Goal: Task Accomplishment & Management: Use online tool/utility

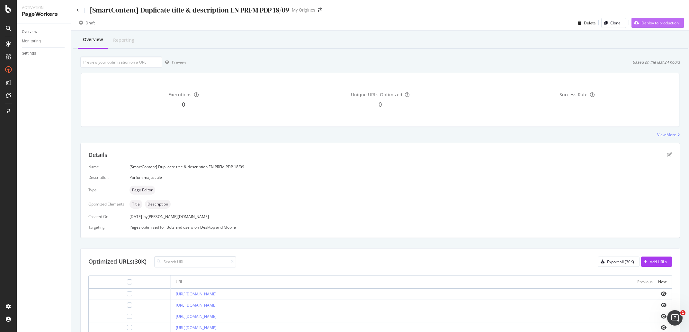
click at [653, 24] on div "Deploy to production" at bounding box center [659, 22] width 37 height 5
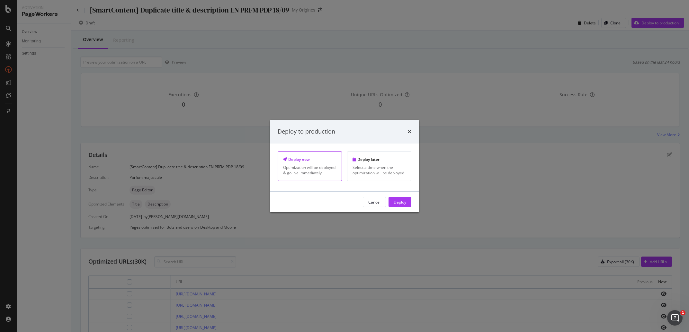
click at [412, 202] on div "Cancel Deploy" at bounding box center [344, 202] width 149 height 21
click at [407, 206] on button "Deploy" at bounding box center [399, 202] width 23 height 10
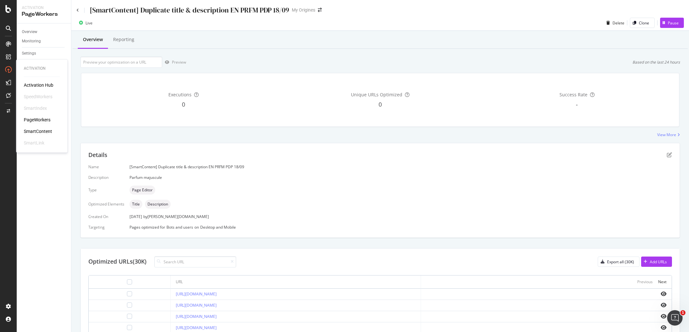
click at [43, 129] on div "SmartContent" at bounding box center [38, 132] width 28 height 6
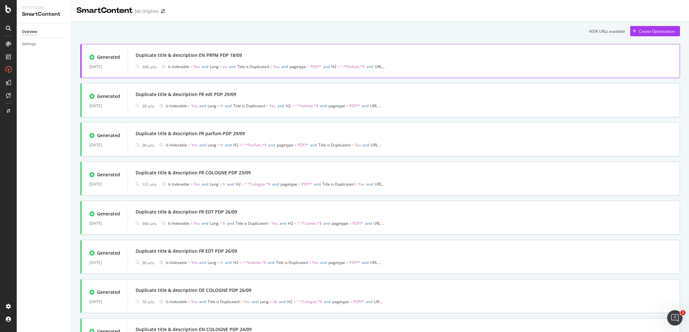
click at [183, 52] on div "Duplicate title & description EN PRFM PDP 18/09" at bounding box center [404, 55] width 536 height 9
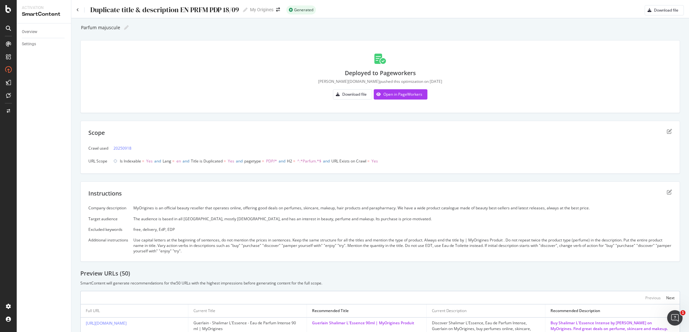
click at [78, 7] on div "Duplicate title & description EN PRFM PDP 18/09 Duplicate title & description E…" at bounding box center [161, 10] width 171 height 10
click at [76, 9] on div "Duplicate title & description EN PRFM PDP 18/09 Duplicate title & description E…" at bounding box center [380, 7] width 618 height 15
click at [77, 11] on icon at bounding box center [77, 10] width 3 height 4
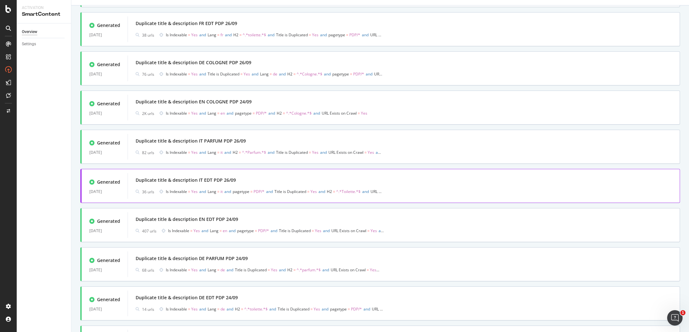
scroll to position [241, 0]
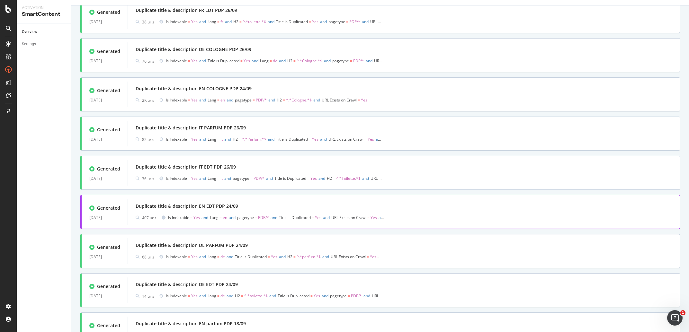
click at [223, 203] on div "Duplicate title & description EN EDT PDP 24/09" at bounding box center [404, 206] width 536 height 9
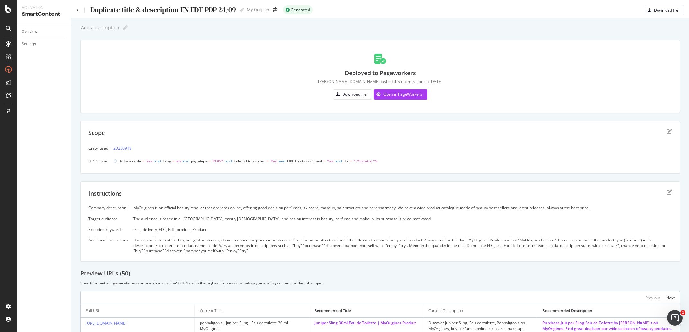
click at [137, 10] on div "Duplicate title & description EN EDT PDP 24/09" at bounding box center [163, 10] width 146 height 8
click at [137, 10] on input "Duplicate title & description EN EDT PDP 24/09" at bounding box center [163, 9] width 147 height 9
click at [78, 11] on icon at bounding box center [77, 10] width 3 height 4
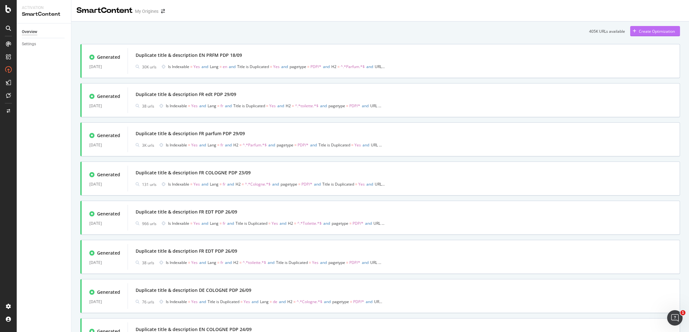
click at [639, 27] on div "Create Optimization" at bounding box center [652, 31] width 45 height 10
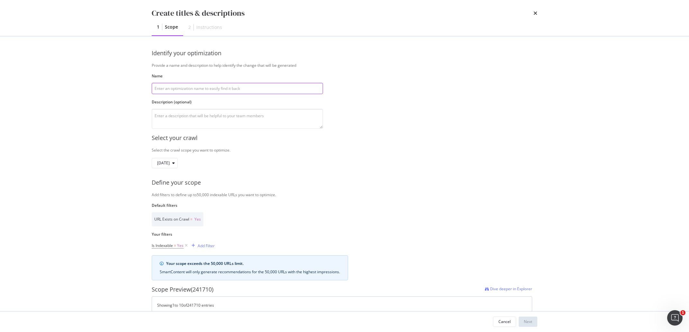
click at [207, 85] on input "modal" at bounding box center [237, 88] width 171 height 11
paste input "Duplicate title & description EN EDT PDP 24/09"
click at [213, 90] on input "Duplicate title & description EN EDT PDP 24/09" at bounding box center [237, 88] width 171 height 11
click at [231, 87] on input "Duplicate title & description EN edt PDP 24/09" at bounding box center [237, 88] width 171 height 11
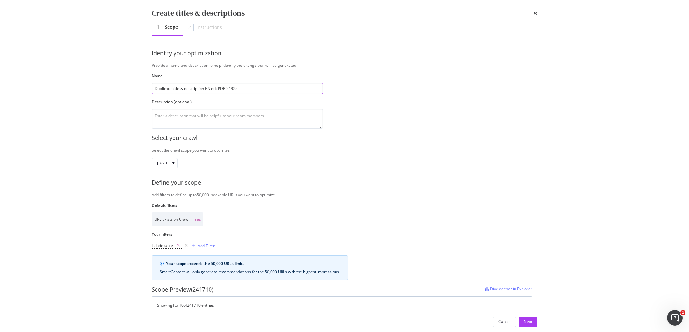
click at [231, 87] on input "Duplicate title & description EN edt PDP 24/09" at bounding box center [237, 88] width 171 height 11
type input "Duplicate title & description EN edt PDP 29/09"
click at [237, 113] on textarea "modal" at bounding box center [237, 119] width 171 height 20
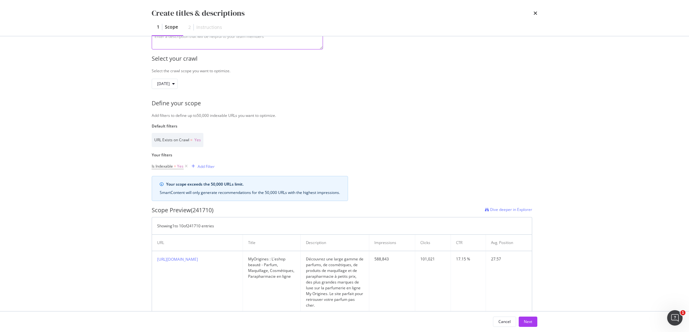
scroll to position [90, 0]
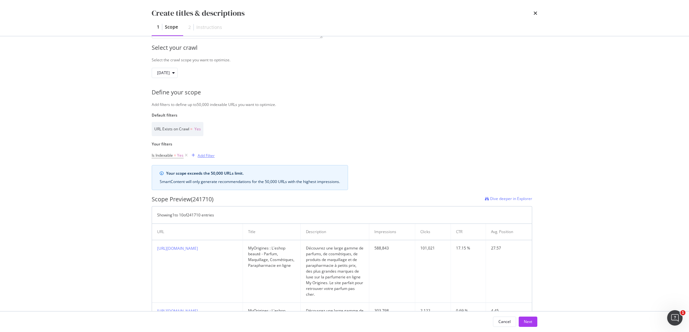
click at [200, 156] on div "Add Filter" at bounding box center [206, 155] width 17 height 5
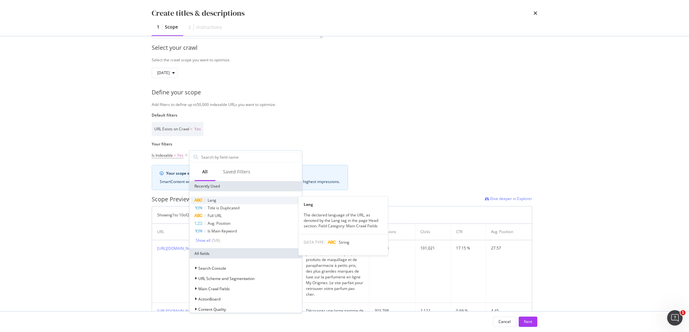
click at [210, 200] on span "Lang" at bounding box center [212, 200] width 9 height 5
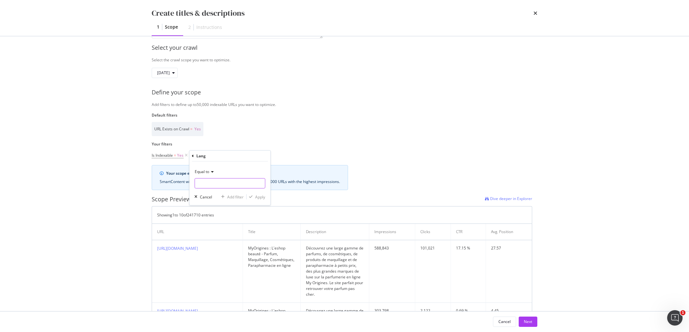
click at [212, 179] on input "Name" at bounding box center [230, 183] width 70 height 10
click at [211, 193] on span "en" at bounding box center [217, 191] width 43 height 5
type input "en"
click at [262, 196] on div "Apply" at bounding box center [260, 196] width 10 height 5
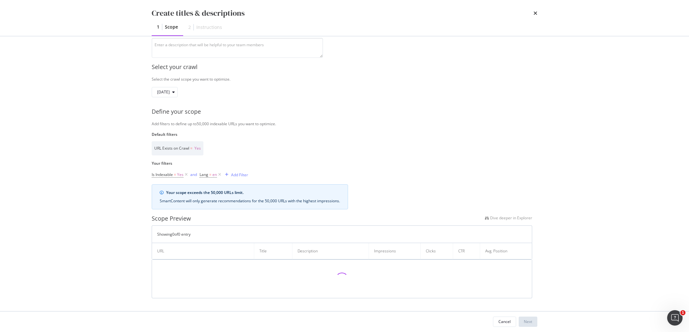
scroll to position [71, 0]
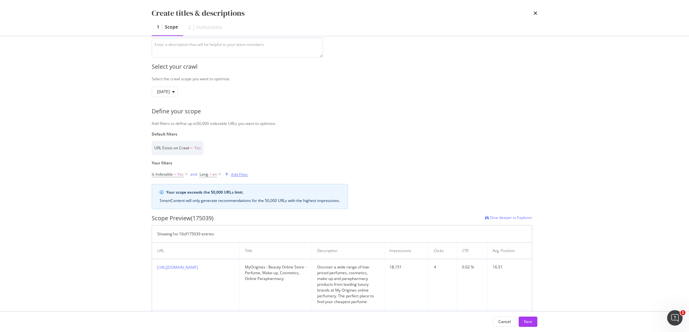
click at [240, 174] on div "Add Filter" at bounding box center [239, 174] width 17 height 5
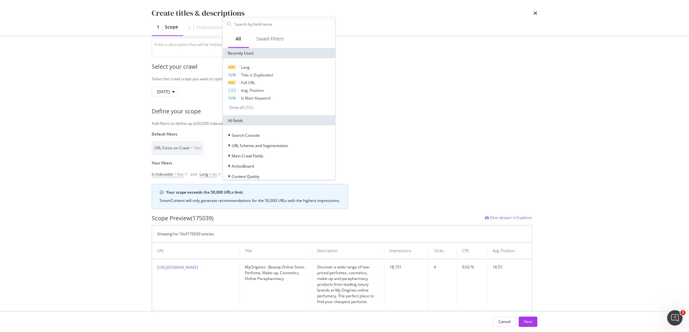
type input "p"
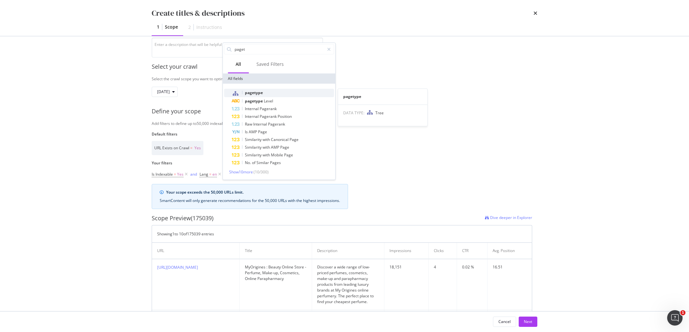
type input "paget"
click at [255, 94] on span "pagetype" at bounding box center [254, 92] width 18 height 5
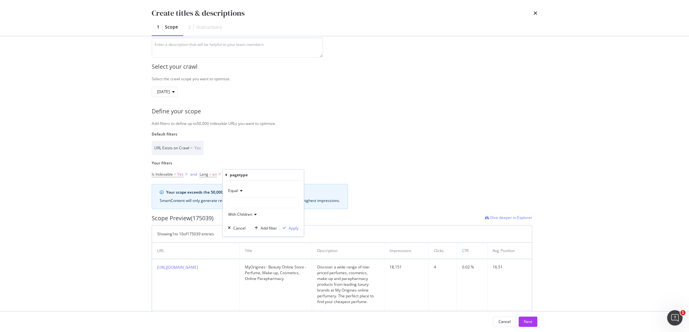
click at [242, 200] on div "modal" at bounding box center [263, 203] width 70 height 10
click at [245, 212] on div "PDP 271,027 URLS" at bounding box center [264, 216] width 69 height 8
click at [289, 224] on div "Equal PDP With Children Cancel Add filter Apply" at bounding box center [263, 209] width 81 height 56
click at [291, 224] on div "Equal PDP With Children Cancel Add filter Apply" at bounding box center [263, 209] width 81 height 56
click at [292, 227] on div "Apply" at bounding box center [294, 228] width 10 height 5
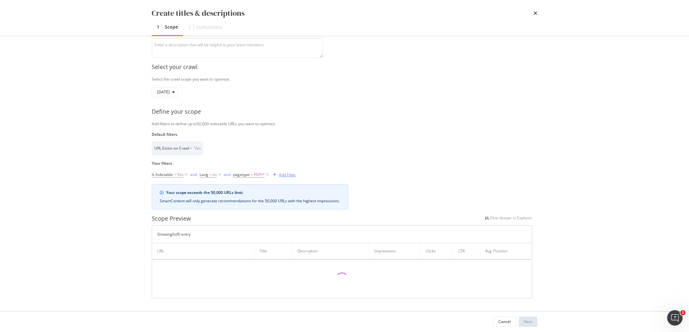
click at [291, 176] on div "Add Filter" at bounding box center [287, 174] width 17 height 5
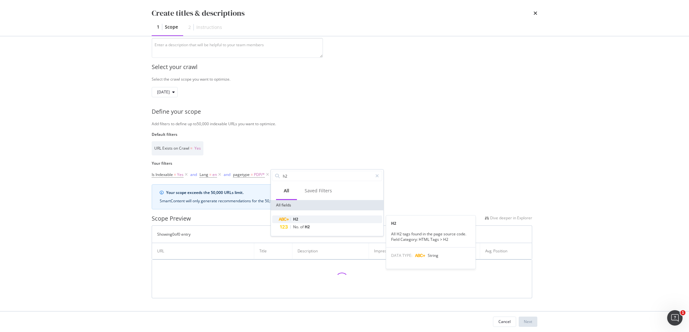
type input "h2"
click at [291, 218] on div "H2" at bounding box center [331, 220] width 102 height 8
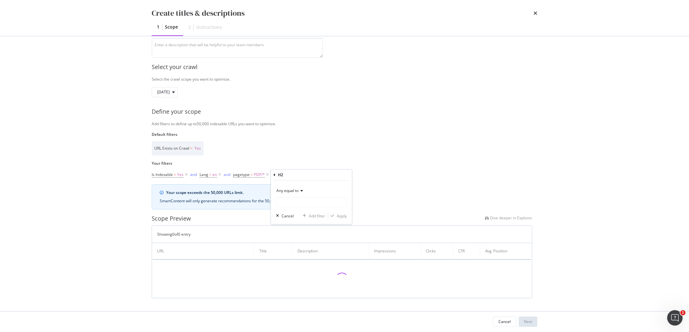
click at [298, 193] on span "Any equal to" at bounding box center [287, 190] width 22 height 5
click at [296, 253] on span "Any contains" at bounding box center [290, 254] width 23 height 5
click at [298, 202] on input "Name" at bounding box center [311, 202] width 70 height 10
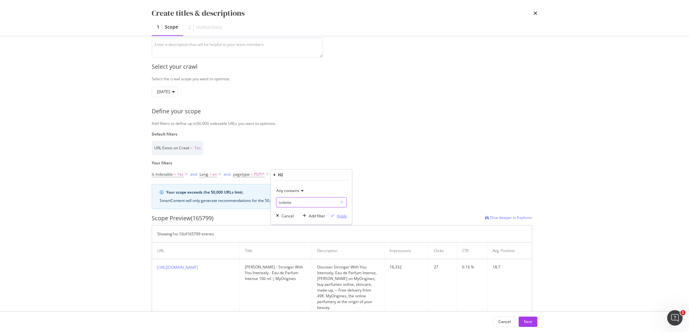
type input "toilette"
click at [341, 216] on div "Apply" at bounding box center [342, 215] width 10 height 5
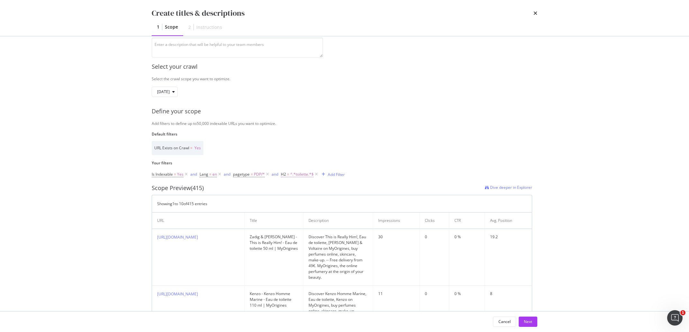
click at [297, 175] on span "^.*toilette.*$" at bounding box center [301, 174] width 23 height 9
click at [290, 202] on input "toilette" at bounding box center [317, 201] width 61 height 10
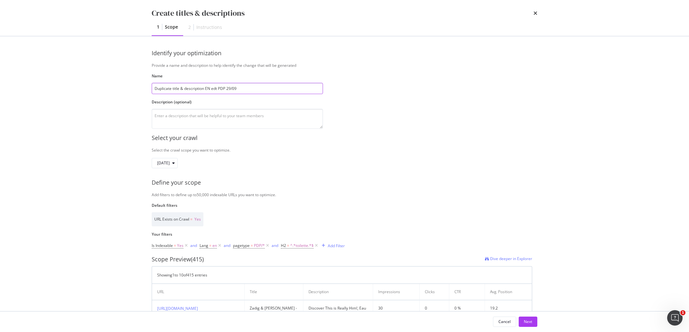
click at [216, 89] on input "Duplicate title & description EN edt PDP 29/09" at bounding box center [237, 88] width 171 height 11
type input "Duplicate title & description EN EDT PDP 29/09"
click at [196, 120] on textarea "modal" at bounding box center [237, 119] width 171 height 20
type textarea "Eau de Toilette"
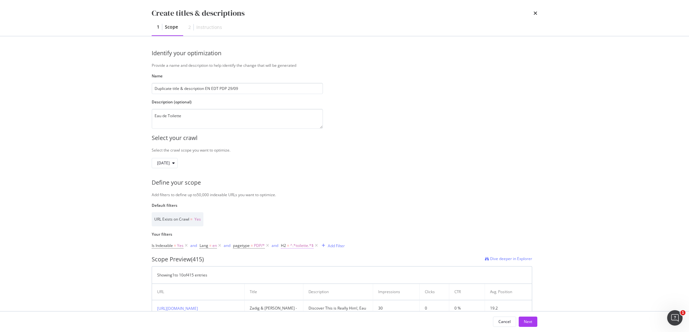
click at [298, 247] on span "^.*toilette.*$" at bounding box center [301, 245] width 23 height 9
click at [295, 272] on input "toilette" at bounding box center [317, 273] width 61 height 10
type input "Toilette"
click at [354, 289] on div "Apply" at bounding box center [348, 286] width 19 height 6
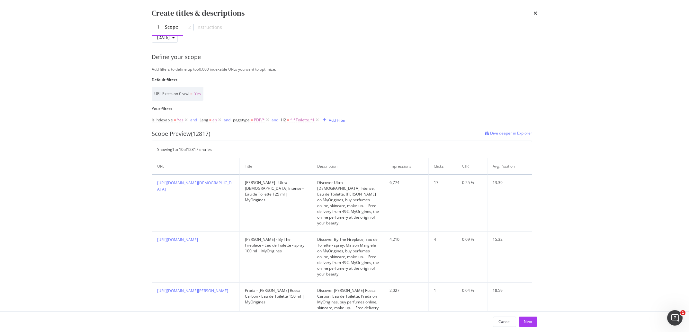
scroll to position [192, 0]
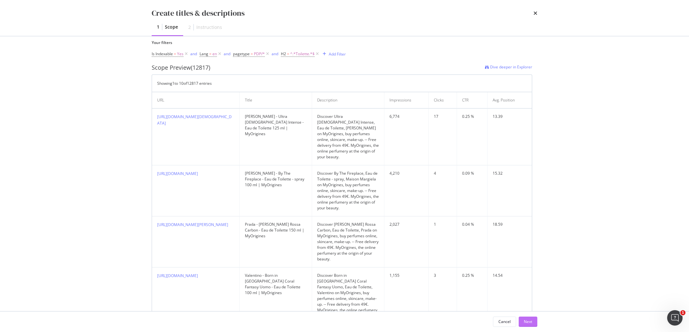
click at [527, 322] on div "Next" at bounding box center [528, 321] width 8 height 5
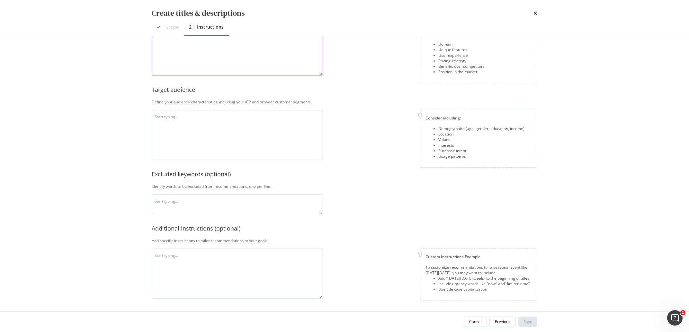
click at [194, 51] on textarea "modal" at bounding box center [237, 50] width 171 height 50
paste textarea "MyOrigines is an official beauty reseller that operates online, offering good d…"
type textarea "MyOrigines is an official beauty reseller that operates online, offering good d…"
click at [161, 120] on textarea "modal" at bounding box center [237, 135] width 171 height 50
paste textarea "The audience is based in all [GEOGRAPHIC_DATA], mostly [DEMOGRAPHIC_DATA], and …"
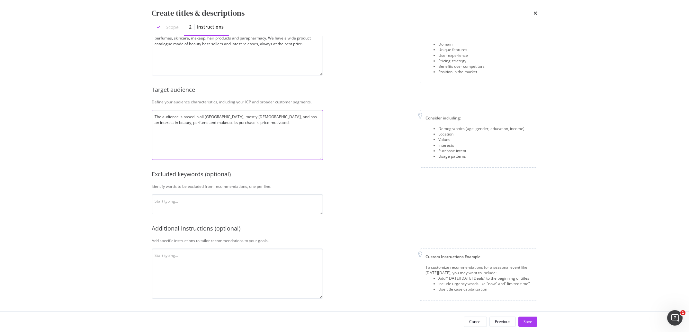
type textarea "The audience is based in all [GEOGRAPHIC_DATA], mostly [DEMOGRAPHIC_DATA], and …"
click at [241, 205] on textarea "modal" at bounding box center [237, 204] width 171 height 20
paste textarea "free, delivery, EDT, EdT, product, Product"
click at [165, 203] on textarea "free, delivery, EDT, EdT, product, Product" at bounding box center [237, 204] width 171 height 20
click at [171, 207] on textarea "free delivery, EDT, EdT, product, Product" at bounding box center [237, 204] width 171 height 20
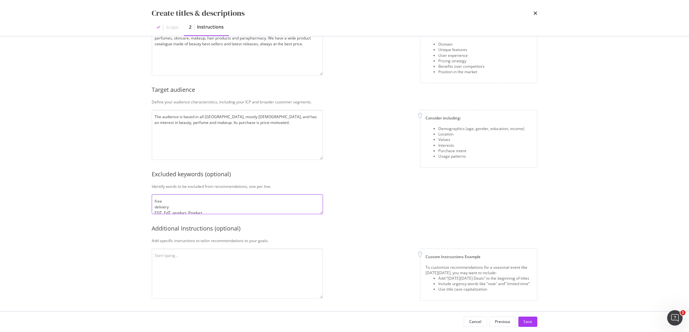
scroll to position [2, 0]
click at [164, 211] on textarea "free delivery EDT, EdT, product, Product" at bounding box center [237, 204] width 171 height 20
click at [164, 212] on textarea "free delivery EDT EdT, product, Product" at bounding box center [237, 204] width 171 height 20
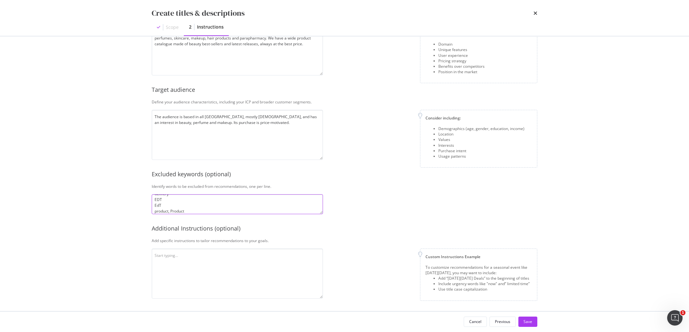
click at [170, 210] on textarea "free delivery EDT EdT product, Product" at bounding box center [237, 204] width 171 height 20
click at [172, 210] on textarea "free delivery EDT EdT product, Product" at bounding box center [237, 204] width 171 height 20
click at [175, 212] on textarea "free delivery EDT EdT product Product" at bounding box center [237, 204] width 171 height 20
type textarea "free delivery EDT EdT product Product Produit"
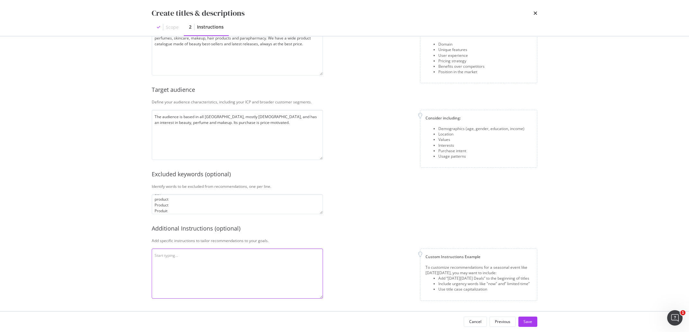
click at [180, 257] on textarea "modal" at bounding box center [237, 274] width 171 height 50
click at [209, 280] on textarea "modal" at bounding box center [237, 274] width 171 height 50
paste textarea "Use capital letters at the beginning of sentences, do not mention the prices in…"
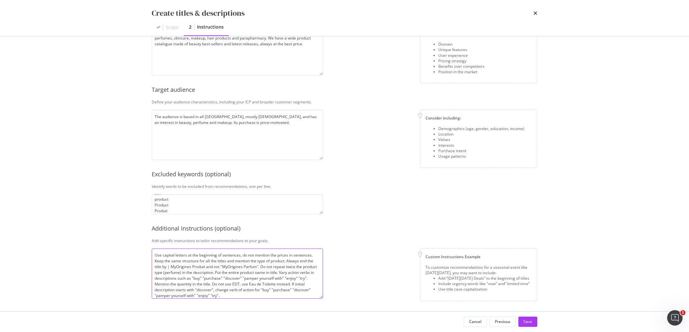
scroll to position [4, 0]
type textarea "Use capital letters at the beginning of sentences, do not mention the prices in…"
click at [528, 323] on div "Save" at bounding box center [527, 321] width 9 height 5
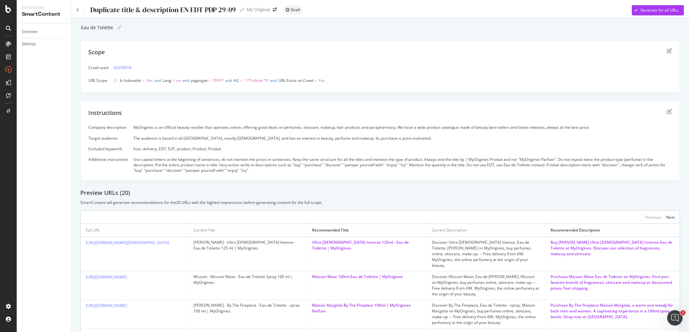
scroll to position [60, 0]
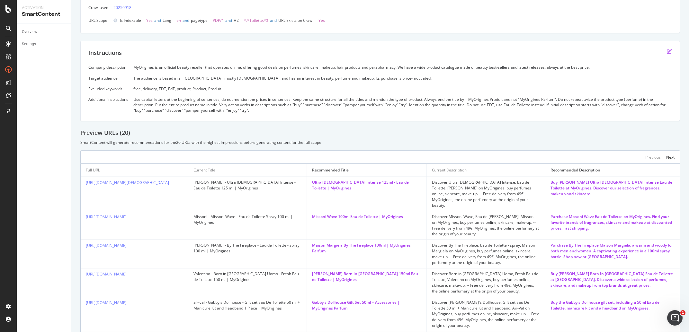
click at [667, 52] on icon "edit" at bounding box center [669, 51] width 5 height 5
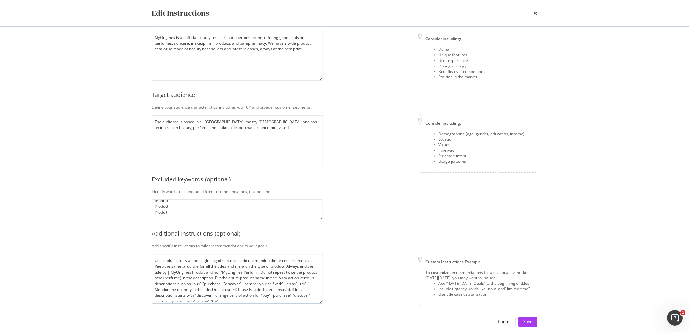
scroll to position [44, 0]
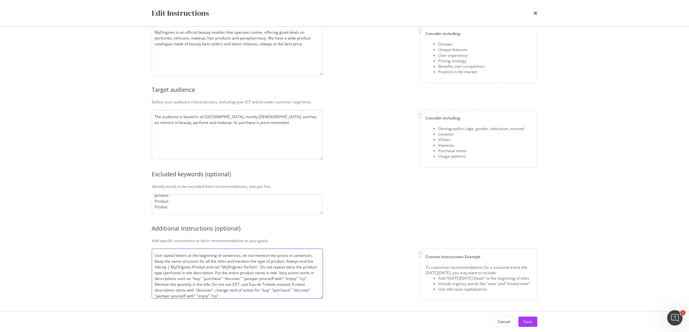
click at [265, 271] on textarea "Use capital letters at the beginning of sentences, do not mention the prices in…" at bounding box center [237, 274] width 171 height 50
click at [178, 209] on textarea "free delivery EDT EdT product Product Produit" at bounding box center [237, 204] width 171 height 20
type textarea "free delivery EDT EdT product Product Produit Parfum"
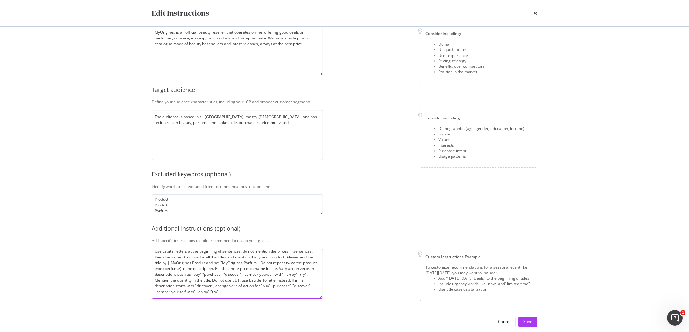
click at [214, 270] on textarea "Use capital letters at the beginning of sentences, do not mention the prices in…" at bounding box center [237, 274] width 171 height 50
drag, startPoint x: 266, startPoint y: 262, endPoint x: 213, endPoint y: 264, distance: 52.4
click at [213, 264] on textarea "Use capital letters at the beginning of sentences, do not mention the prices in…" at bounding box center [237, 274] width 171 height 50
type textarea "Use capital letters at the beginning of sentences, do not mention the prices in…"
click at [522, 318] on button "Save" at bounding box center [527, 322] width 19 height 10
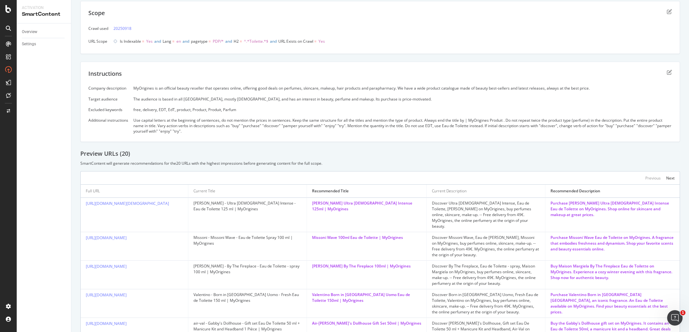
scroll to position [0, 0]
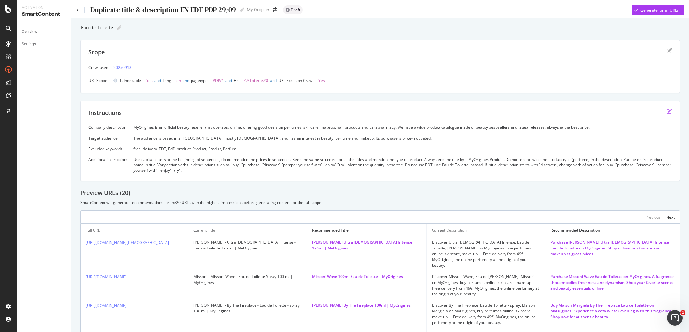
click at [667, 110] on icon "edit" at bounding box center [669, 111] width 5 height 5
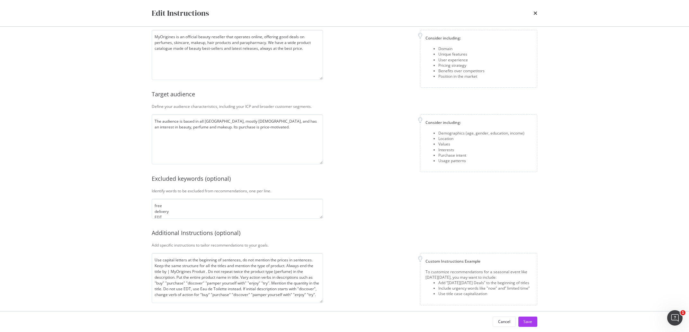
scroll to position [44, 0]
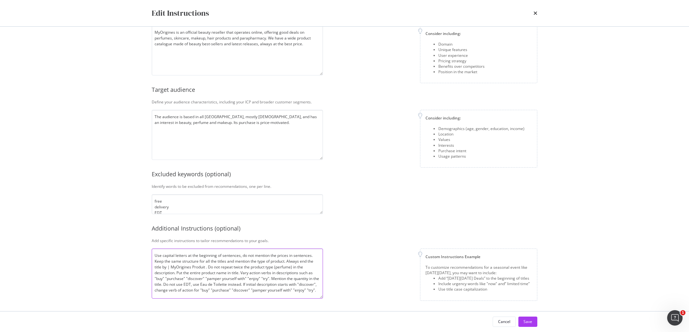
click at [240, 270] on textarea "Use capital letters at the beginning of sentences, do not mention the prices in…" at bounding box center [237, 274] width 171 height 50
click at [215, 297] on textarea "Use capital letters at the beginning of sentences, do not mention the prices in…" at bounding box center [237, 274] width 171 height 50
click at [269, 295] on textarea "Use capital letters at the beginning of sentences, do not mention the prices in…" at bounding box center [237, 274] width 171 height 50
click at [247, 296] on textarea "Use capital letters at the beginning of sentences, do not mention the prices in…" at bounding box center [237, 274] width 171 height 50
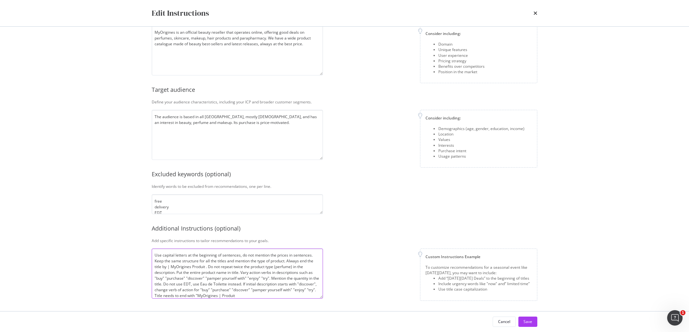
paste textarea "|"
click at [274, 295] on textarea "Use capital letters at the beginning of sentences, do not mention the prices in…" at bounding box center [237, 274] width 171 height 50
click at [292, 294] on textarea "Use capital letters at the beginning of sentences, do not mention the prices in…" at bounding box center [237, 274] width 171 height 50
type textarea "Use capital letters at the beginning of sentences, do not mention the prices in…"
click at [524, 323] on div "Save" at bounding box center [527, 321] width 9 height 5
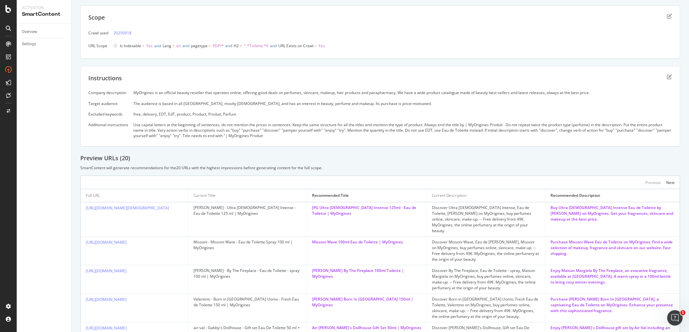
scroll to position [9, 0]
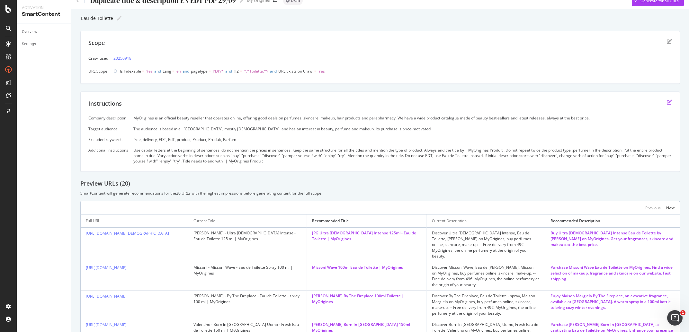
click at [667, 102] on icon "edit" at bounding box center [669, 102] width 5 height 5
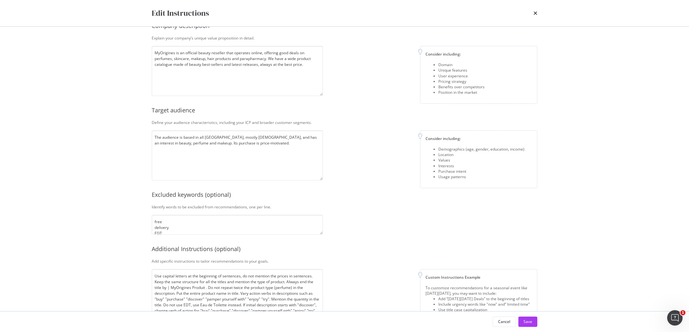
scroll to position [44, 0]
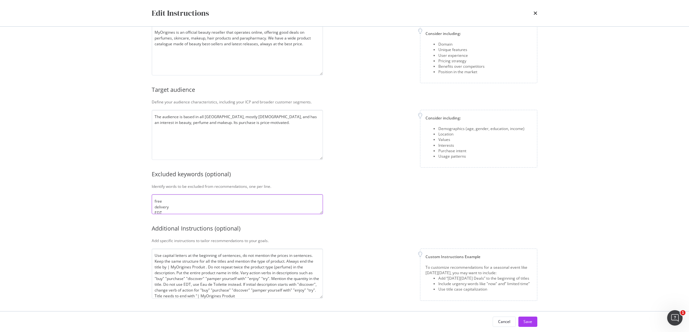
click at [193, 206] on textarea "free delivery EDT EdT product Product Produit Parfum" at bounding box center [237, 204] width 171 height 20
click at [163, 205] on textarea "free delivery EDT EdT product Product Produit Parfum" at bounding box center [237, 204] width 171 height 20
click at [162, 201] on textarea "free delivery EDT EdT product Product Produit Parfum" at bounding box center [237, 204] width 171 height 20
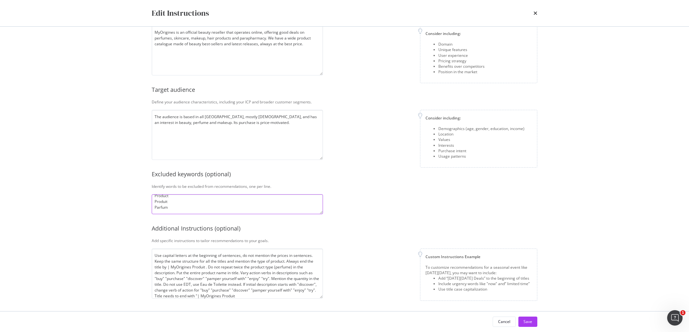
click at [162, 201] on textarea "free delivery EDT EdT product Product Produit Parfum" at bounding box center [237, 204] width 171 height 20
type textarea "free delivery EDT EdT product Product Parfum"
click at [525, 317] on div "Cancel Save" at bounding box center [344, 322] width 411 height 21
click at [529, 321] on div "Save" at bounding box center [527, 321] width 9 height 5
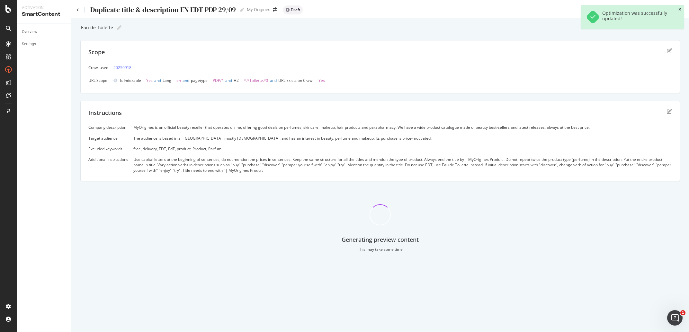
click at [679, 9] on icon "close toast" at bounding box center [679, 10] width 3 height 4
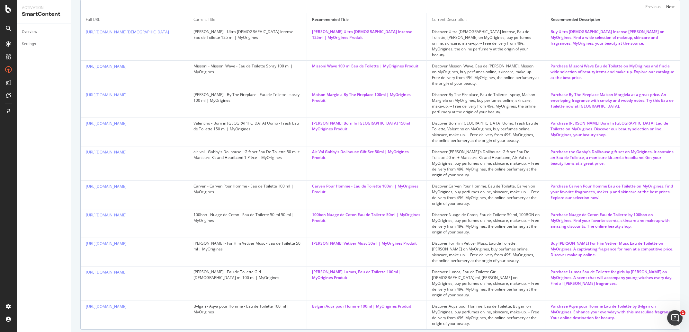
scroll to position [0, 0]
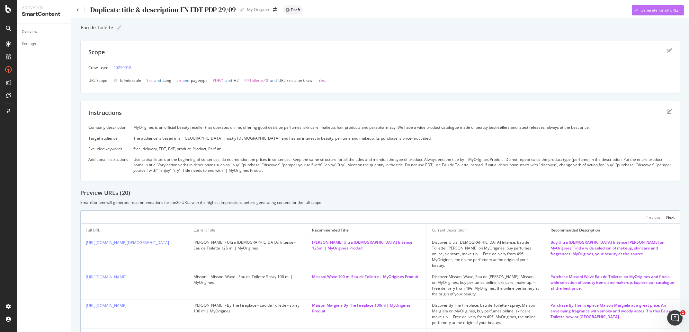
click at [647, 10] on div "Generate for all URLs" at bounding box center [659, 9] width 38 height 5
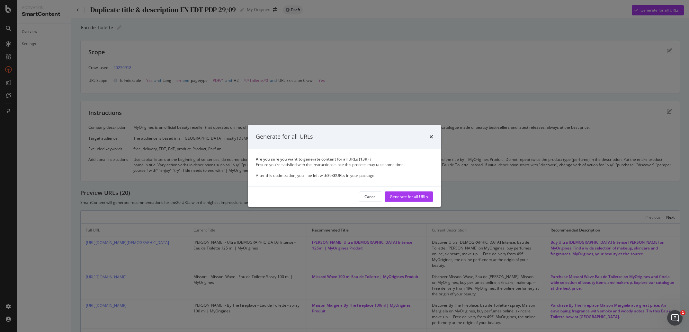
click at [410, 202] on div "Cancel Generate for all URLs" at bounding box center [344, 197] width 193 height 21
click at [410, 202] on div "Generate for all URLs" at bounding box center [409, 197] width 38 height 10
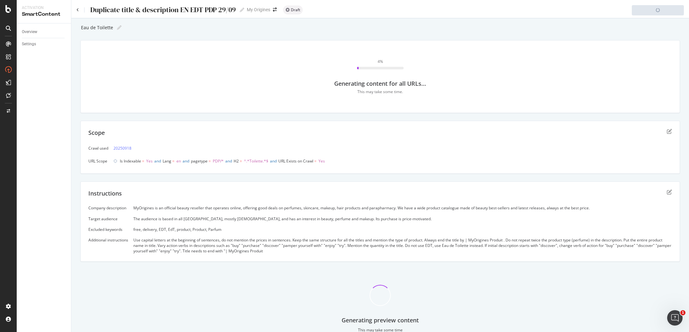
click at [212, 316] on div "Generating preview content This may take some time" at bounding box center [380, 304] width 600 height 68
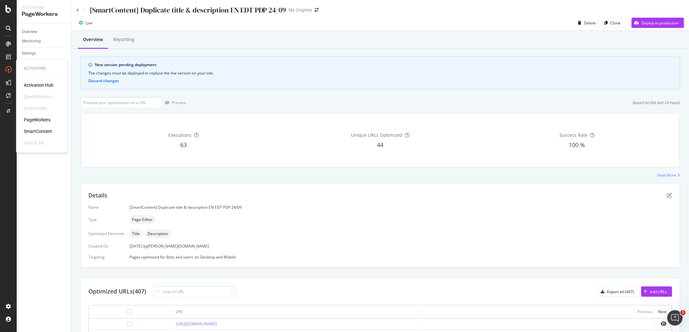
click at [39, 131] on div "SmartContent" at bounding box center [38, 132] width 28 height 6
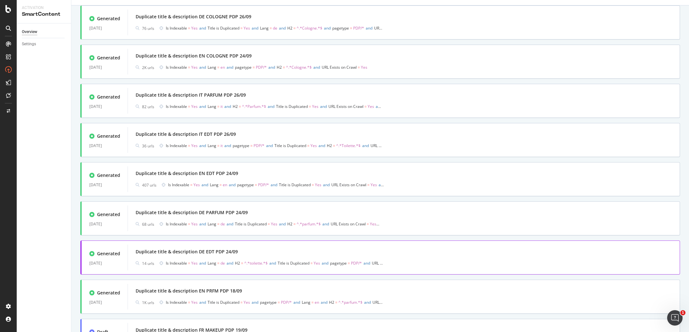
scroll to position [166, 0]
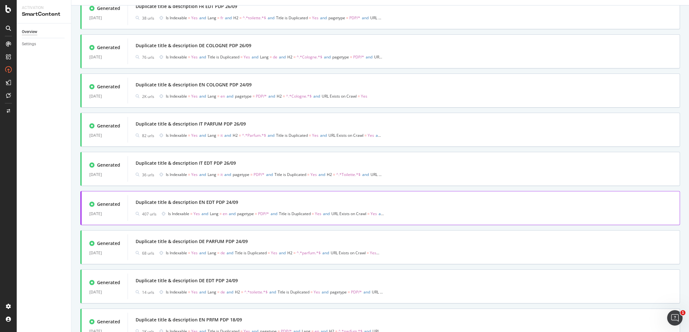
click at [242, 200] on div "Duplicate title & description EN EDT PDP 24/09" at bounding box center [404, 202] width 536 height 9
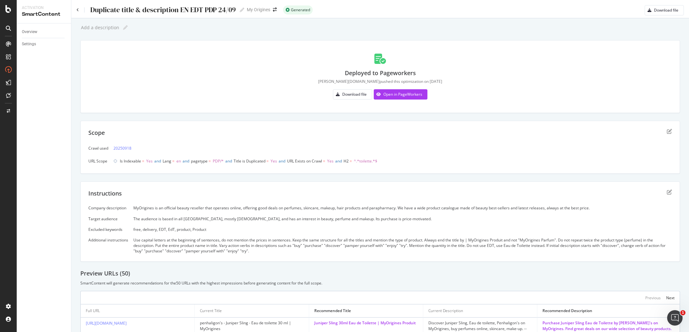
click at [105, 29] on div "Add a description" at bounding box center [99, 27] width 39 height 5
type input "Eau de Toilette"
click at [53, 80] on div "Overview Settings" at bounding box center [44, 177] width 54 height 309
click at [117, 28] on icon at bounding box center [119, 27] width 4 height 4
click at [99, 26] on input "Eau de Toilette" at bounding box center [96, 28] width 33 height 6
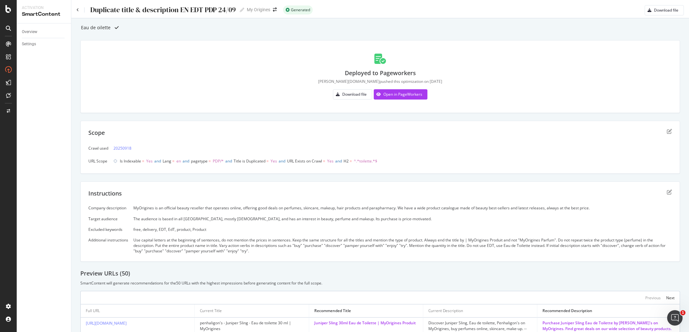
type input "Eau de toilette"
click at [197, 9] on div "Duplicate title & description EN EDT PDP 24/09" at bounding box center [163, 10] width 146 height 8
click at [195, 9] on input "Duplicate title & description EN EDT PDP 24/09" at bounding box center [163, 9] width 147 height 9
click at [191, 28] on div "Eau de toilette Eau de toilette" at bounding box center [380, 28] width 600 height 10
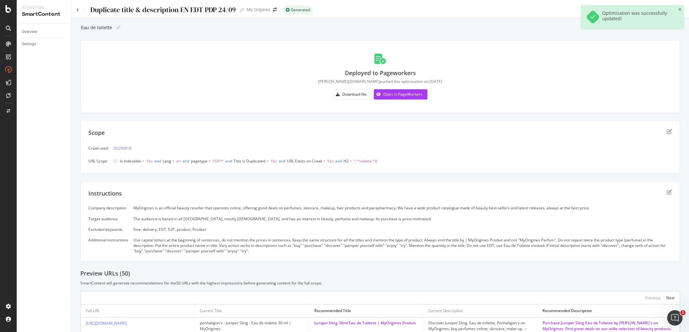
click at [195, 12] on div "Duplicate title & description EN EDT PDP 24/09" at bounding box center [163, 10] width 146 height 8
click at [199, 11] on input "Duplicate title & description EN EDT PDP 24/09" at bounding box center [163, 9] width 147 height 9
type input "Duplicate title & description EN edt PDP 24/09"
click at [193, 45] on div "Deployed to Pageworkers alda.mini pushed this optimization on 2025-09-29 Downlo…" at bounding box center [380, 76] width 600 height 73
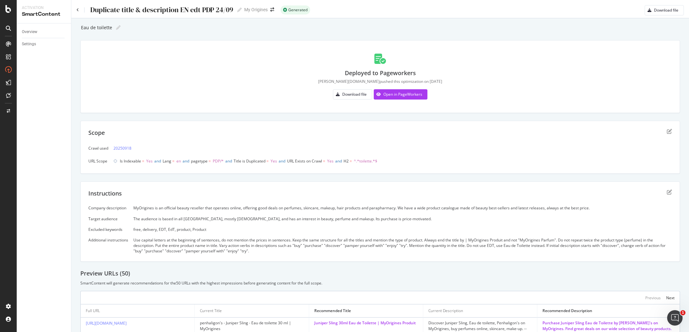
click at [170, 205] on div "Instructions" at bounding box center [379, 198] width 583 height 16
click at [172, 207] on div "MyOrigines is an official beauty reseller that operates online, offering good d…" at bounding box center [402, 207] width 538 height 5
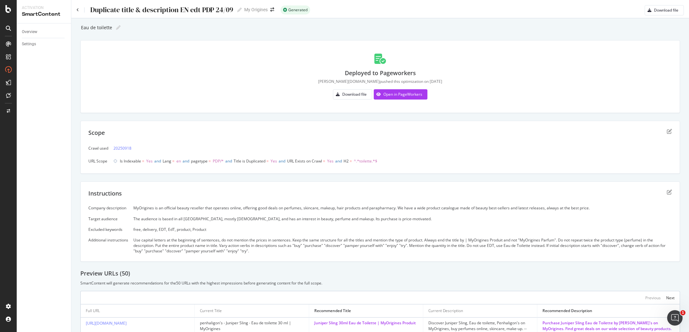
click at [172, 221] on div "The audience is based in all [GEOGRAPHIC_DATA], mostly [DEMOGRAPHIC_DATA], and …" at bounding box center [402, 218] width 538 height 5
click at [184, 231] on div "free, delivery, EDT, EdT, product, Product" at bounding box center [402, 229] width 538 height 5
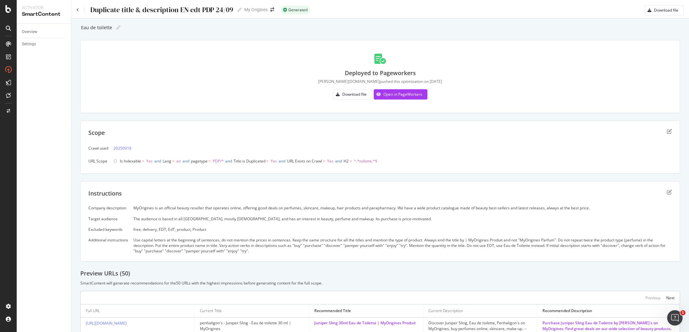
click at [184, 231] on div "free, delivery, EDT, EdT, product, Product" at bounding box center [402, 229] width 538 height 5
click at [185, 248] on div "Use capital letters at the beginning of sentences, do not mention the prices in…" at bounding box center [402, 245] width 538 height 16
click at [402, 205] on div "Instructions" at bounding box center [379, 198] width 583 height 16
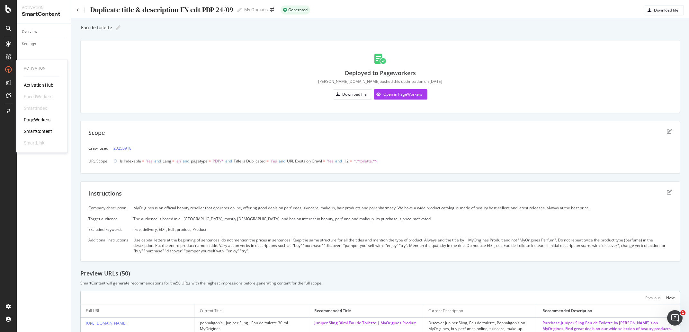
click at [39, 119] on div "PageWorkers" at bounding box center [37, 120] width 27 height 6
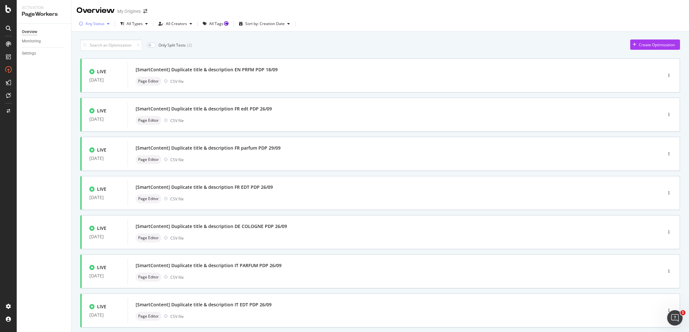
click at [98, 22] on div "Any Status" at bounding box center [94, 24] width 19 height 4
click at [86, 48] on div at bounding box center [84, 47] width 5 height 5
click at [304, 47] on div "Only Split Tests ( 0 ) Create Optimization" at bounding box center [380, 45] width 600 height 11
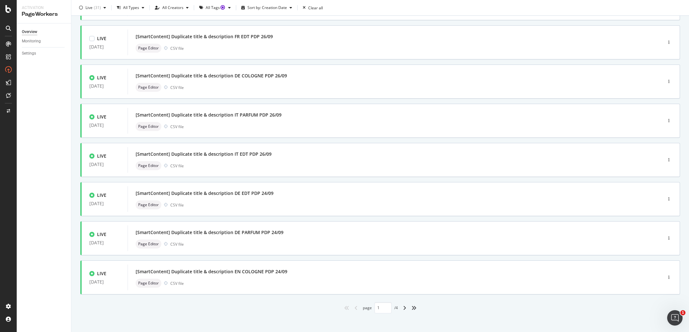
scroll to position [155, 0]
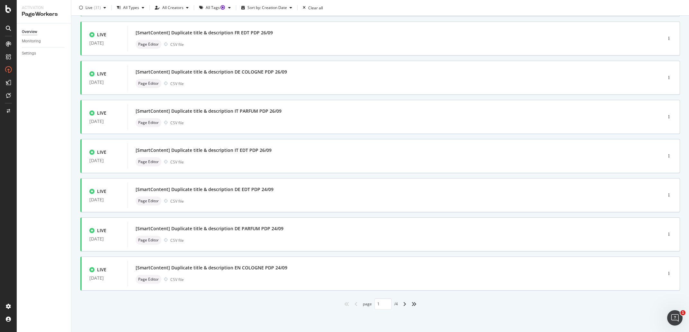
click at [400, 304] on div "angle-right" at bounding box center [404, 304] width 8 height 10
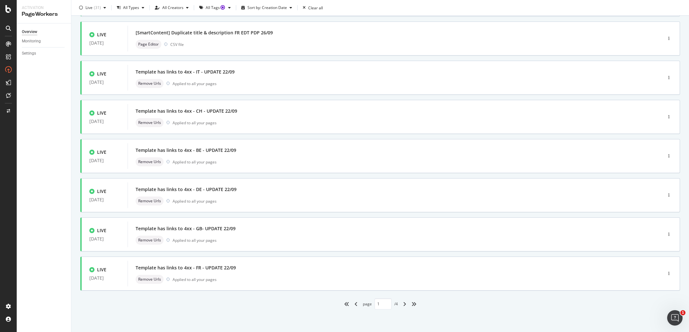
type input "2"
click at [221, 227] on div "Template has links to 4xx - GB- UPDATE 22/09" at bounding box center [186, 229] width 100 height 6
